Goal: Transaction & Acquisition: Purchase product/service

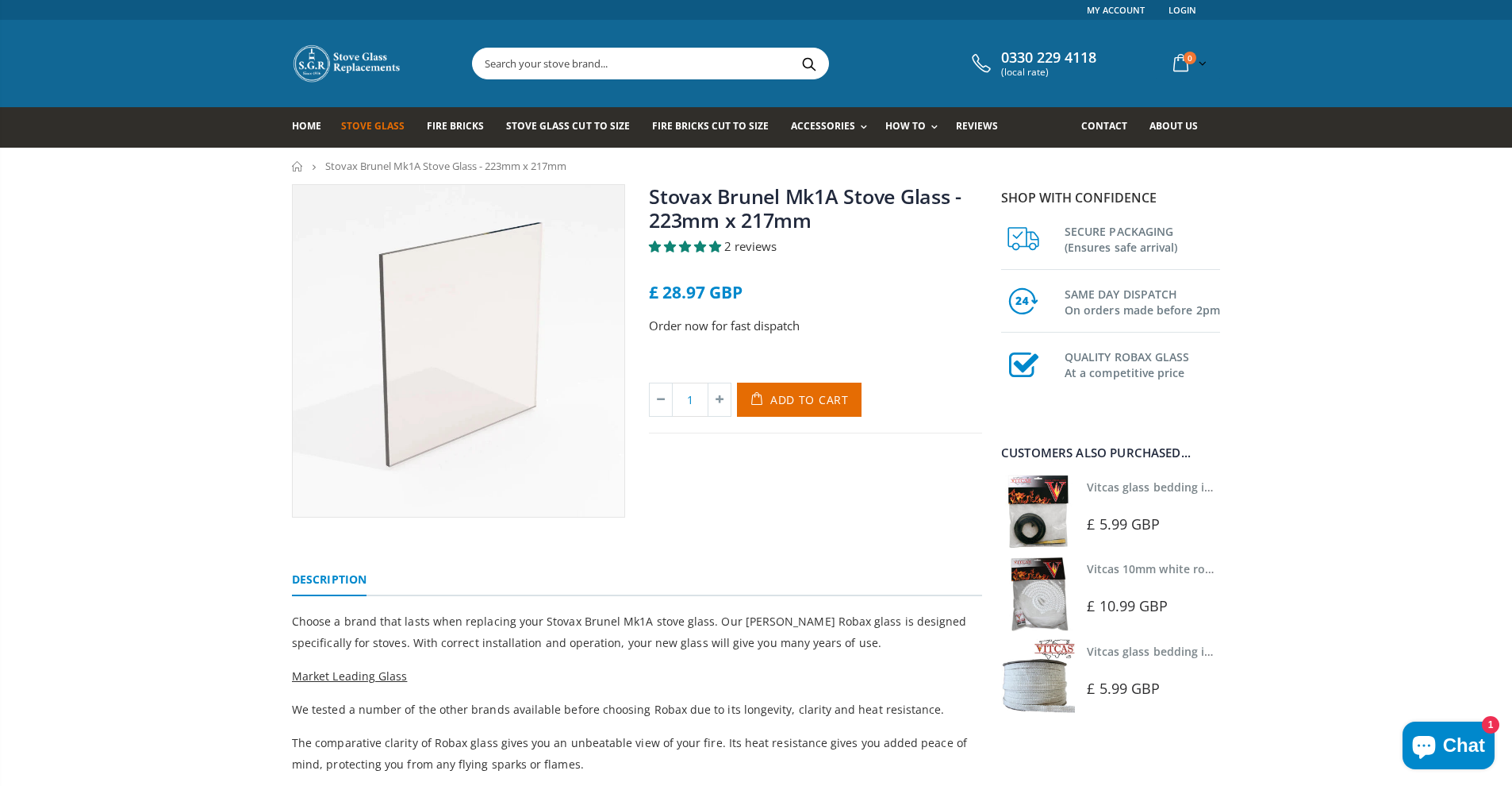
click at [366, 130] on span "Stove Glass" at bounding box center [373, 126] width 63 height 13
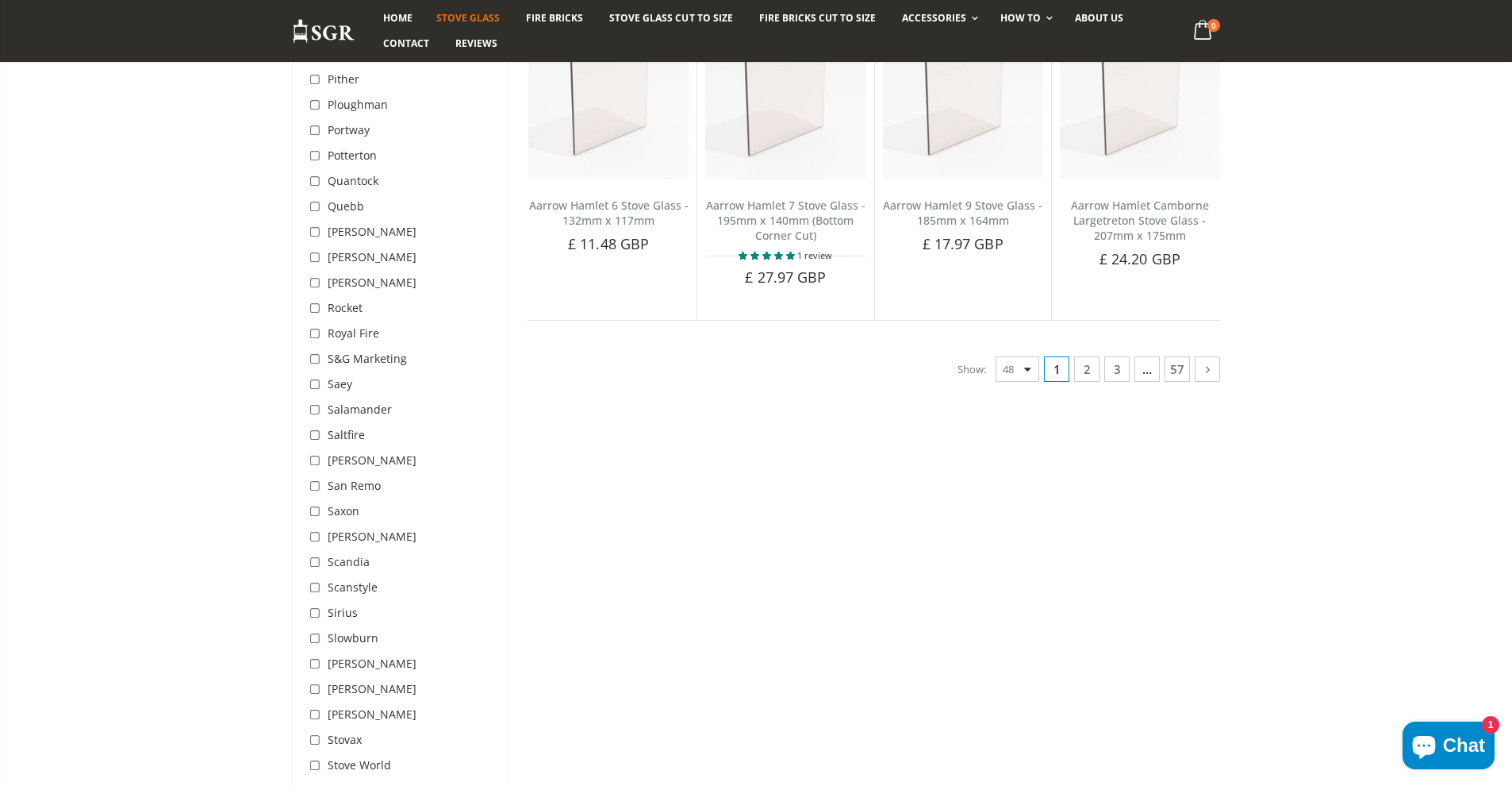
scroll to position [4104, 0]
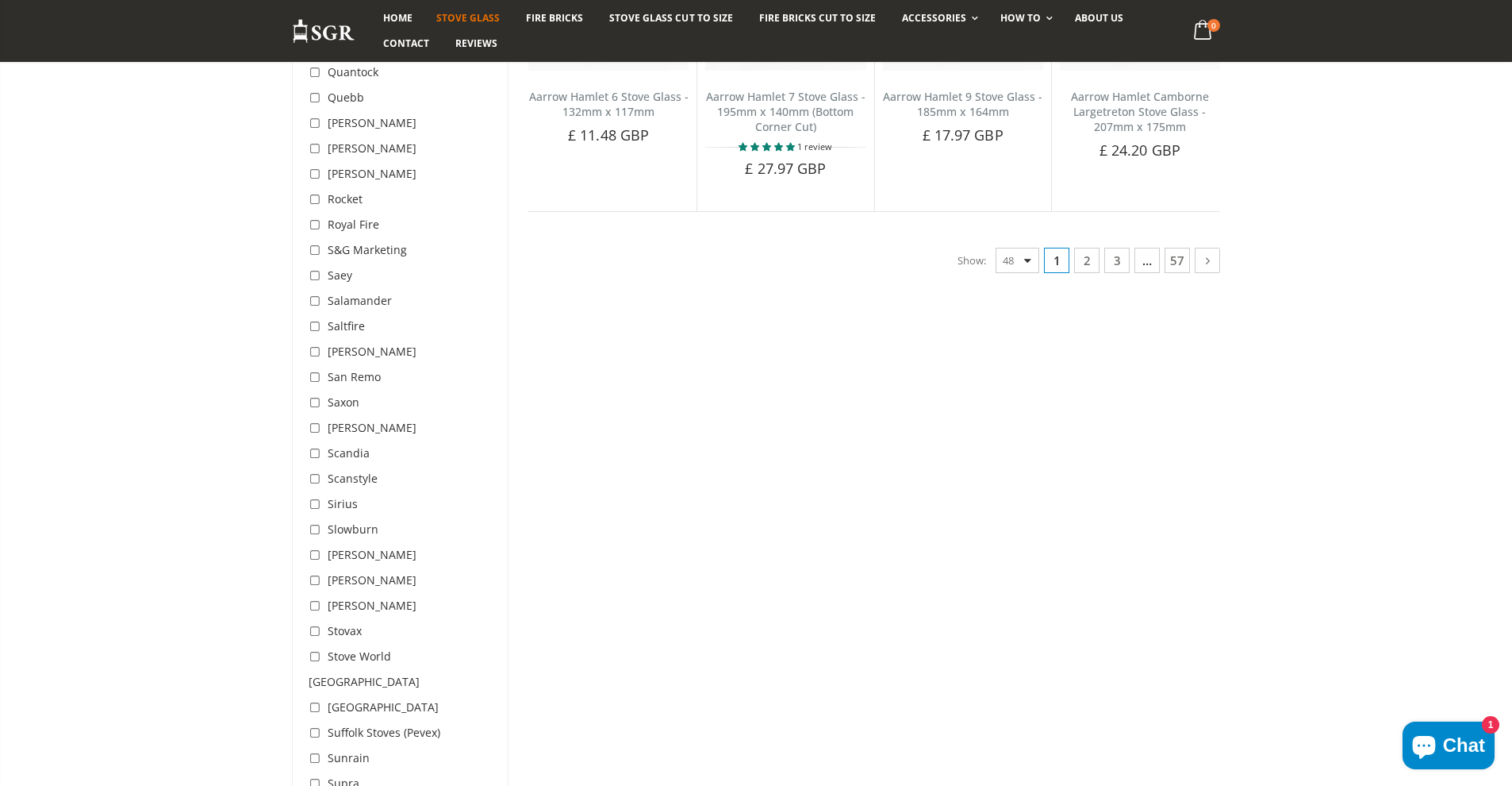
click at [314, 624] on input "checkbox" at bounding box center [317, 631] width 16 height 16
checkbox input "true"
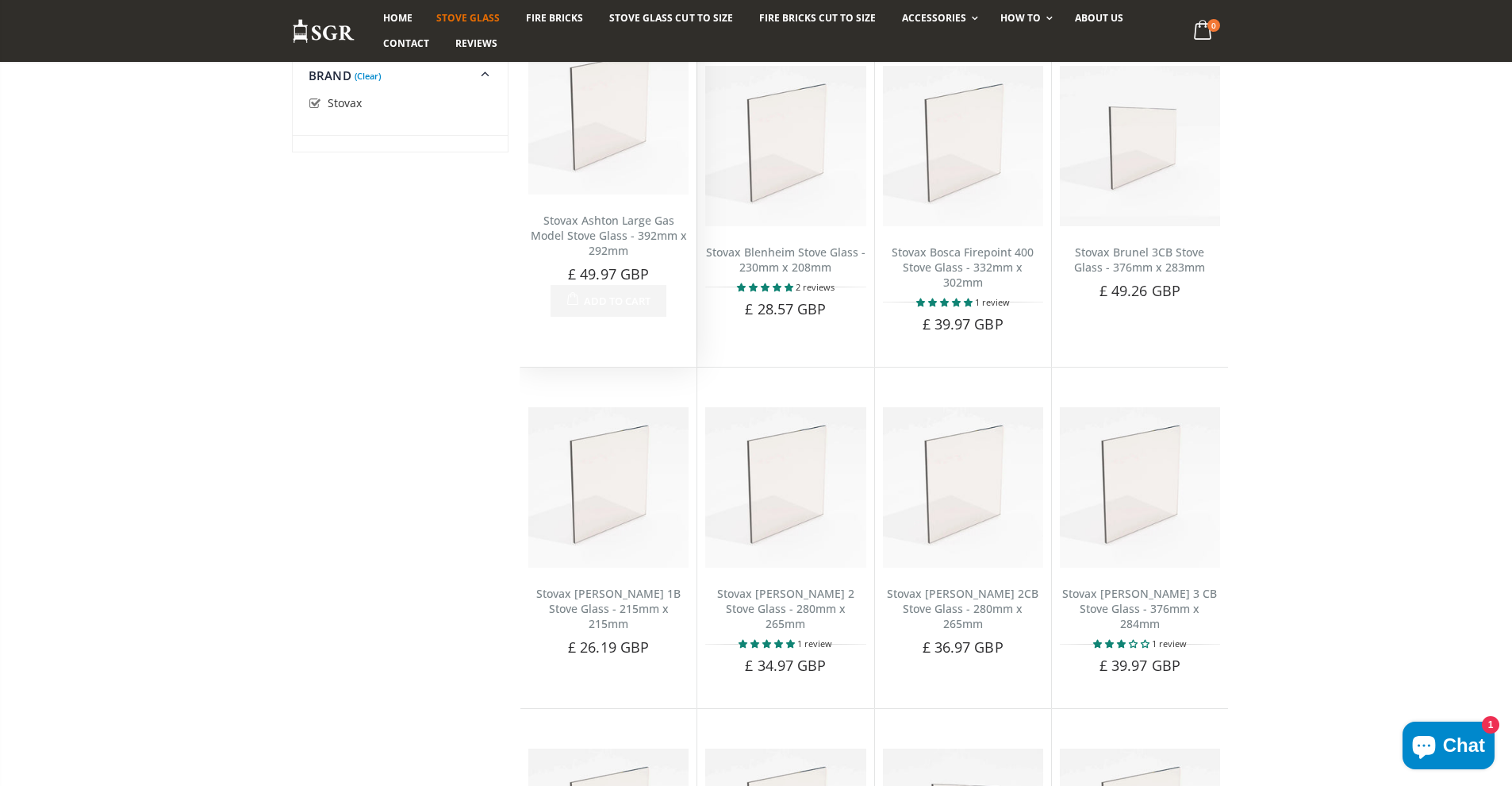
scroll to position [312, 0]
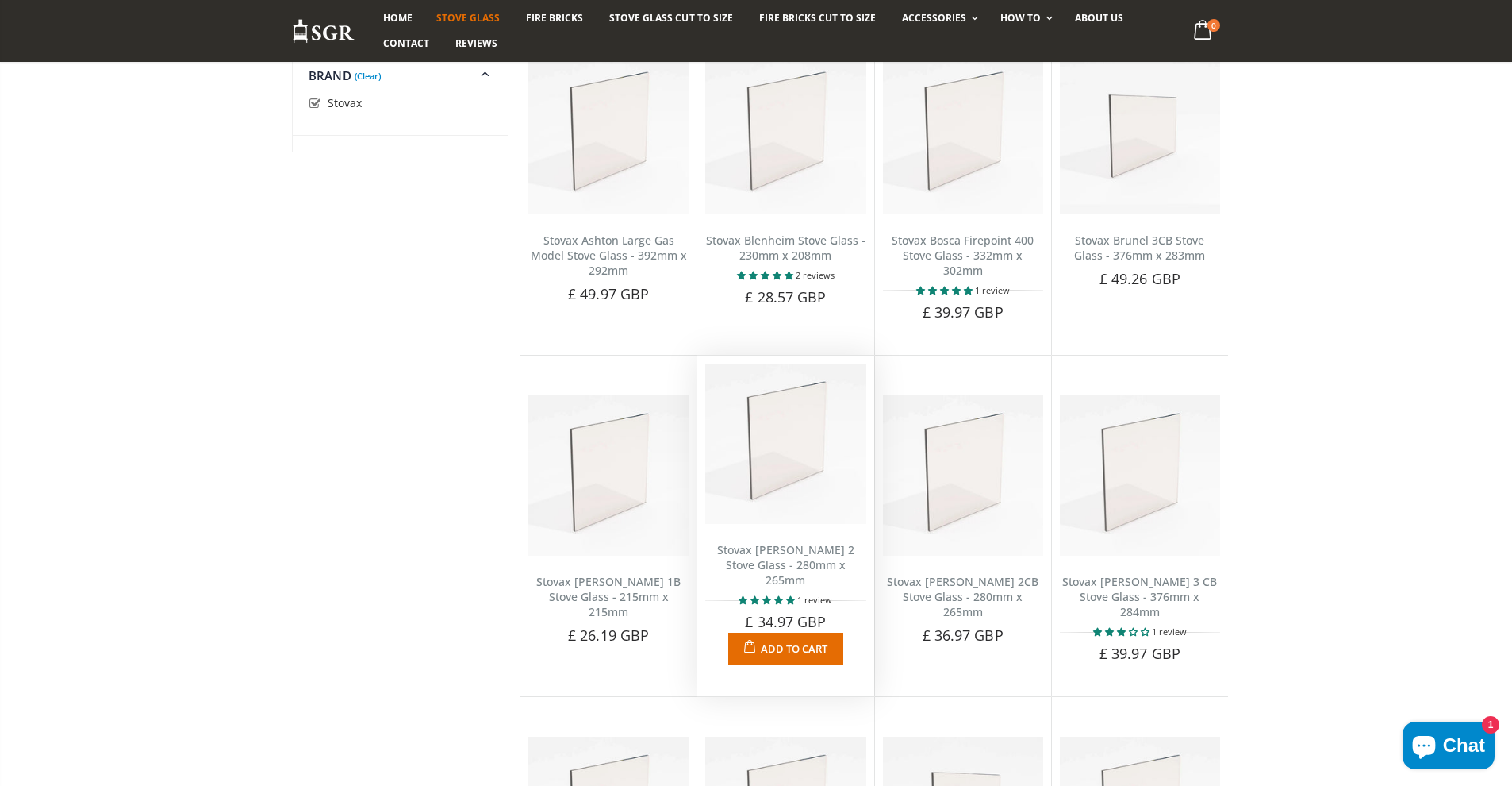
click at [786, 552] on link "Stovax [PERSON_NAME] 2 Stove Glass - 280mm x 265mm" at bounding box center [785, 564] width 137 height 45
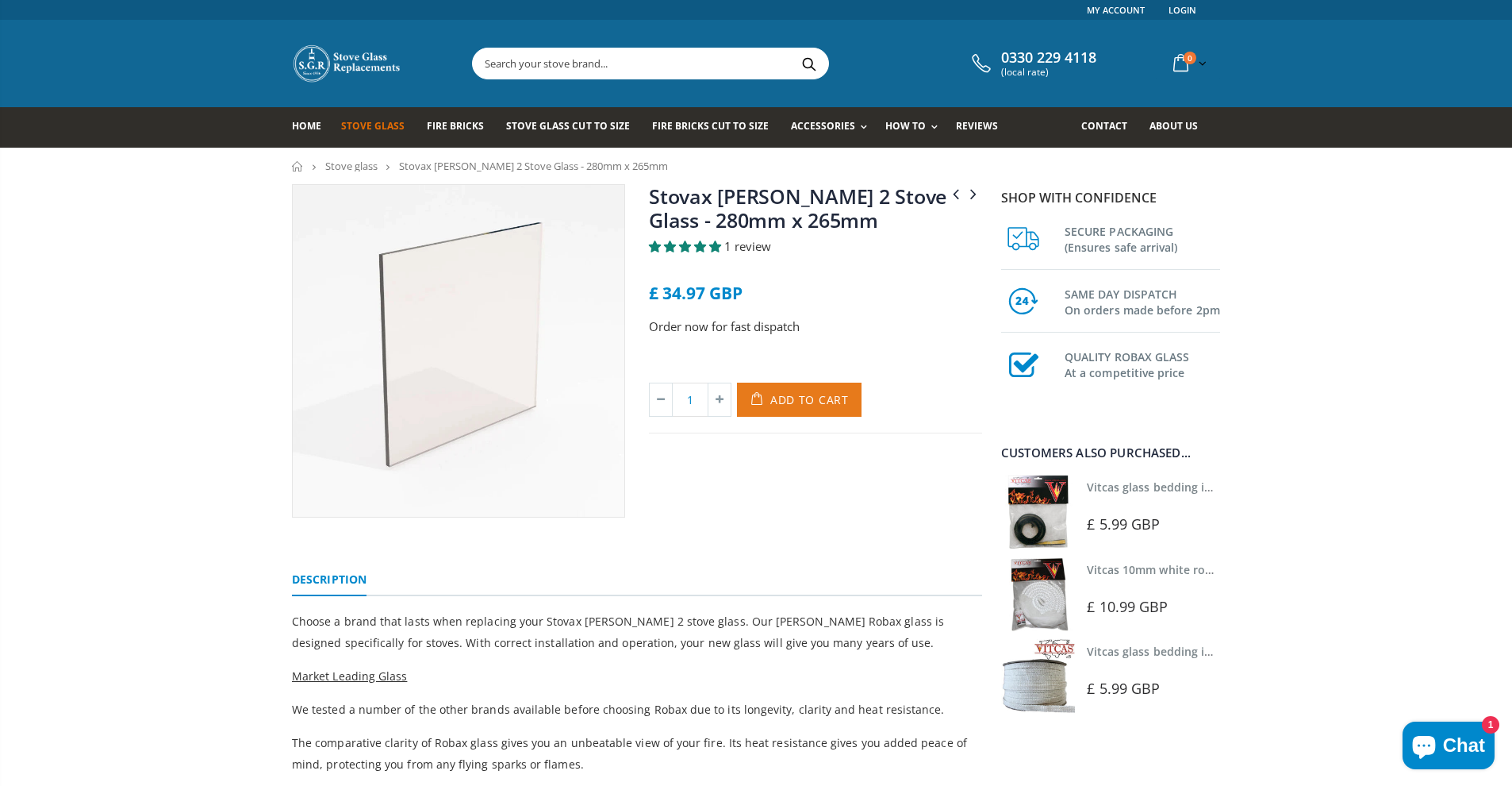
click at [795, 406] on span "Add to Cart" at bounding box center [810, 399] width 79 height 15
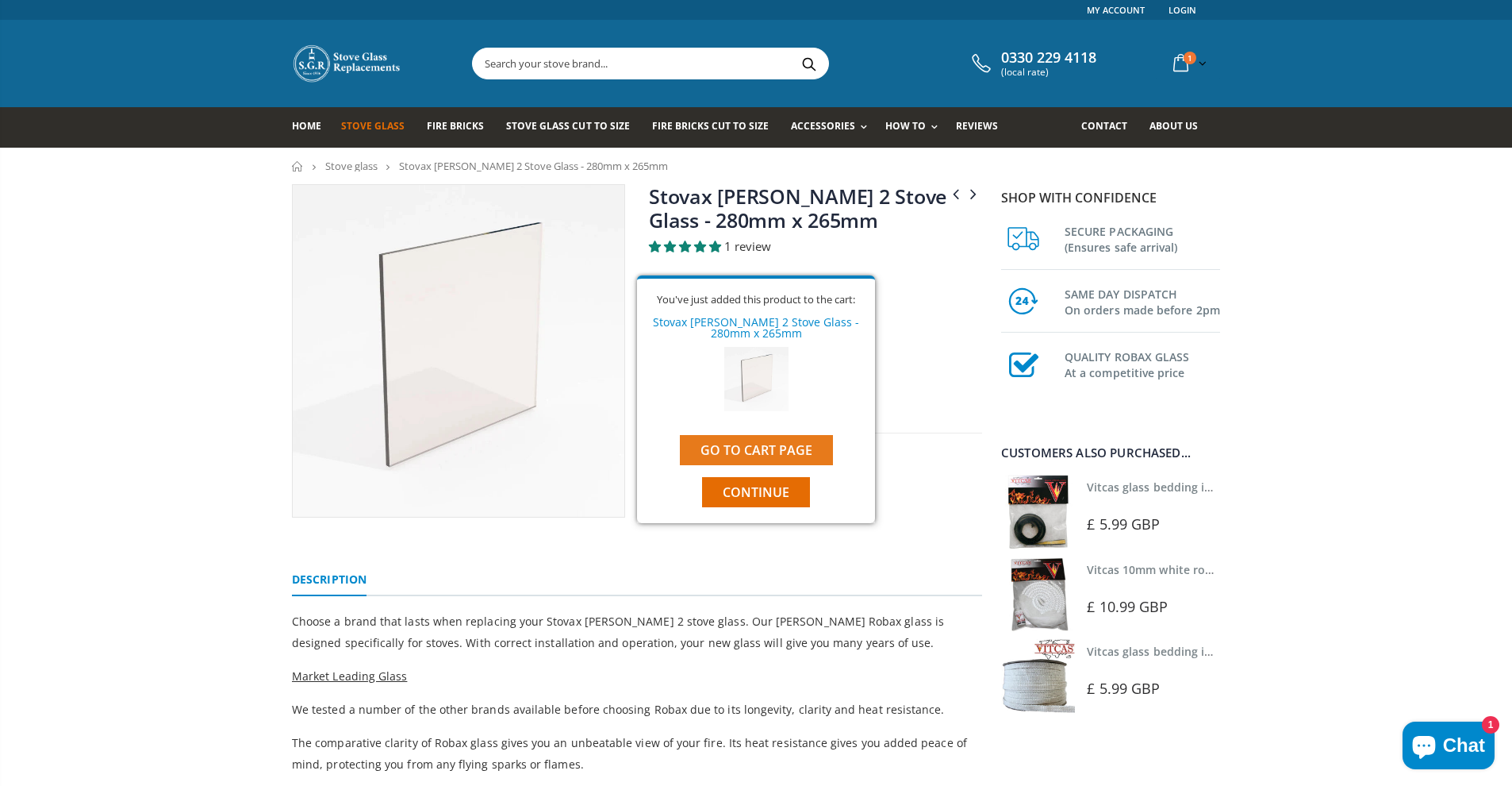
click at [768, 456] on link "Go to cart page" at bounding box center [757, 449] width 154 height 30
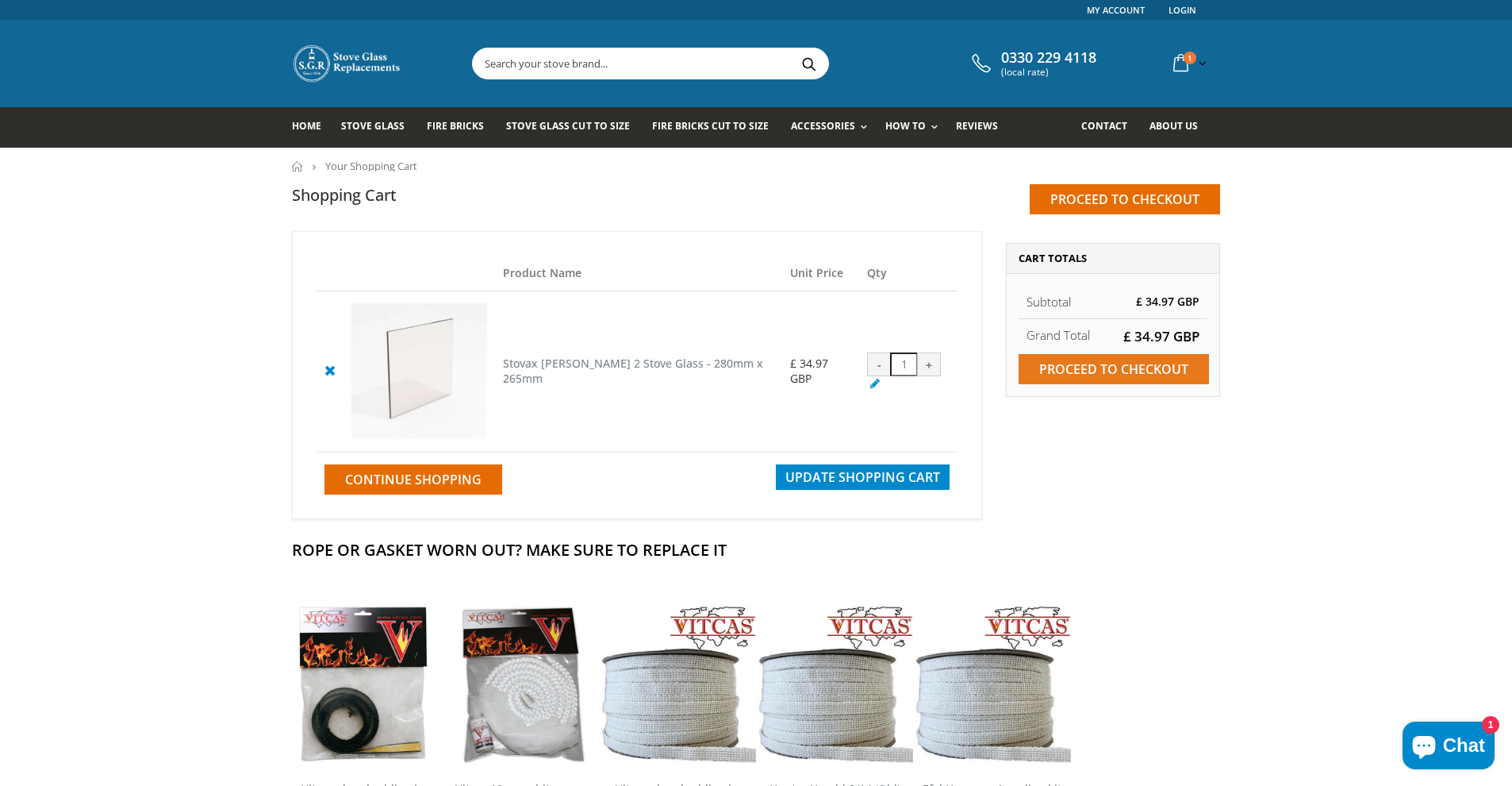
click at [1119, 369] on input "Proceed to checkout" at bounding box center [1114, 369] width 190 height 30
